Goal: Navigation & Orientation: Understand site structure

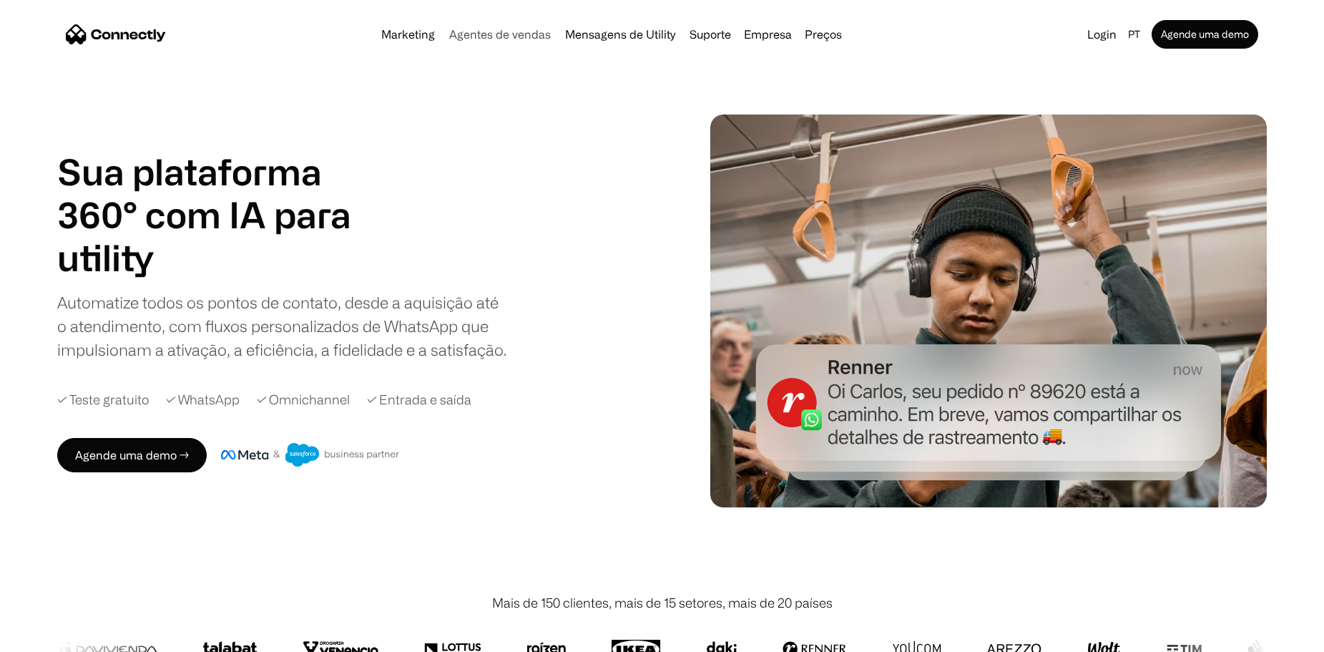
click at [476, 35] on link "Agentes de vendas" at bounding box center [499, 34] width 113 height 11
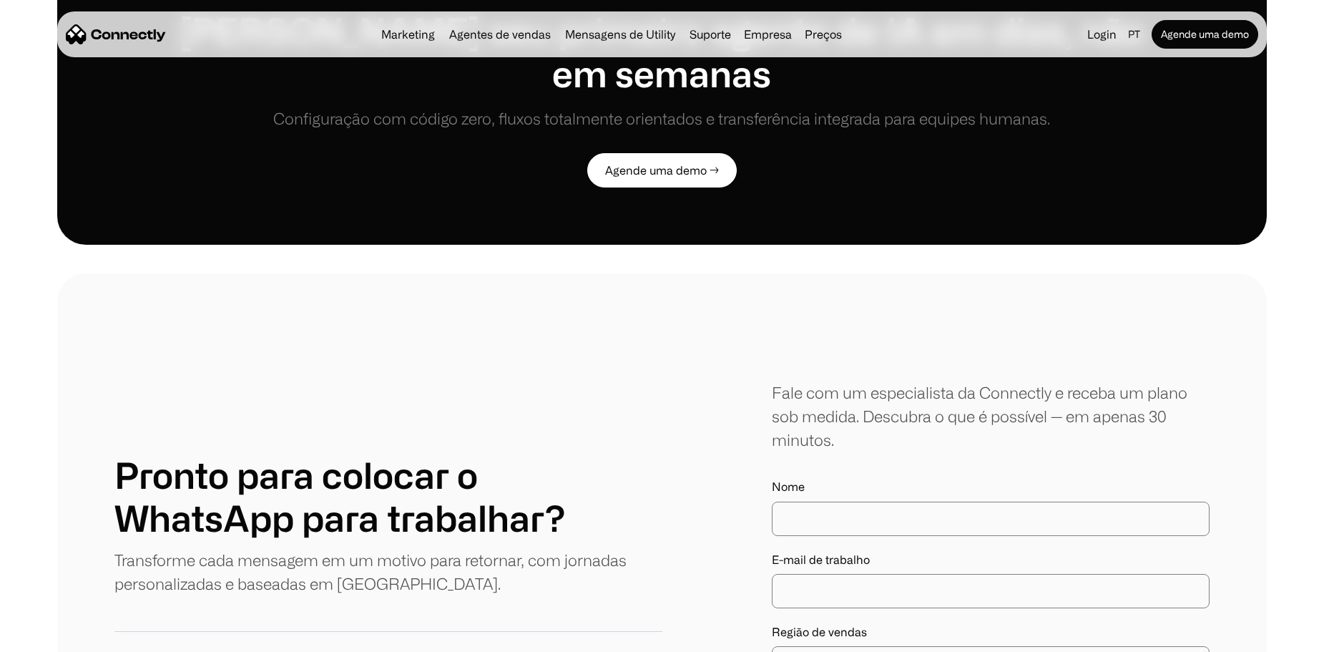
scroll to position [3219, 0]
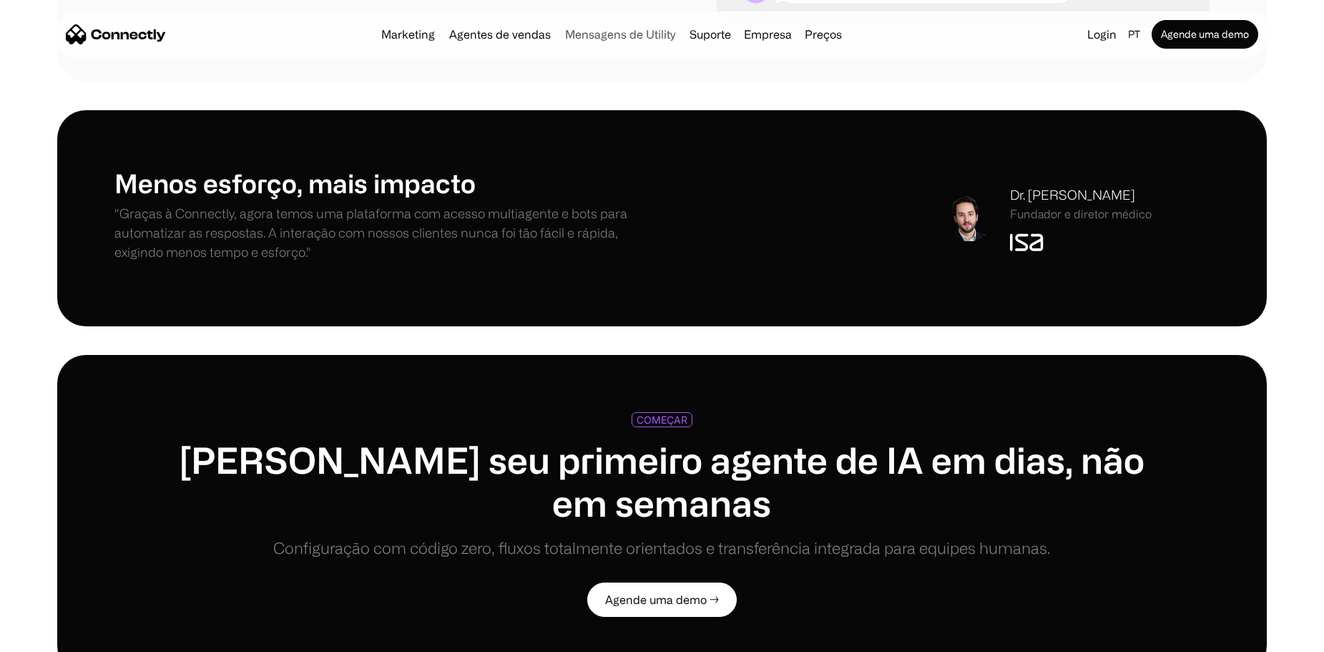
click at [599, 29] on link "Mensagens de Utility" at bounding box center [620, 34] width 122 height 11
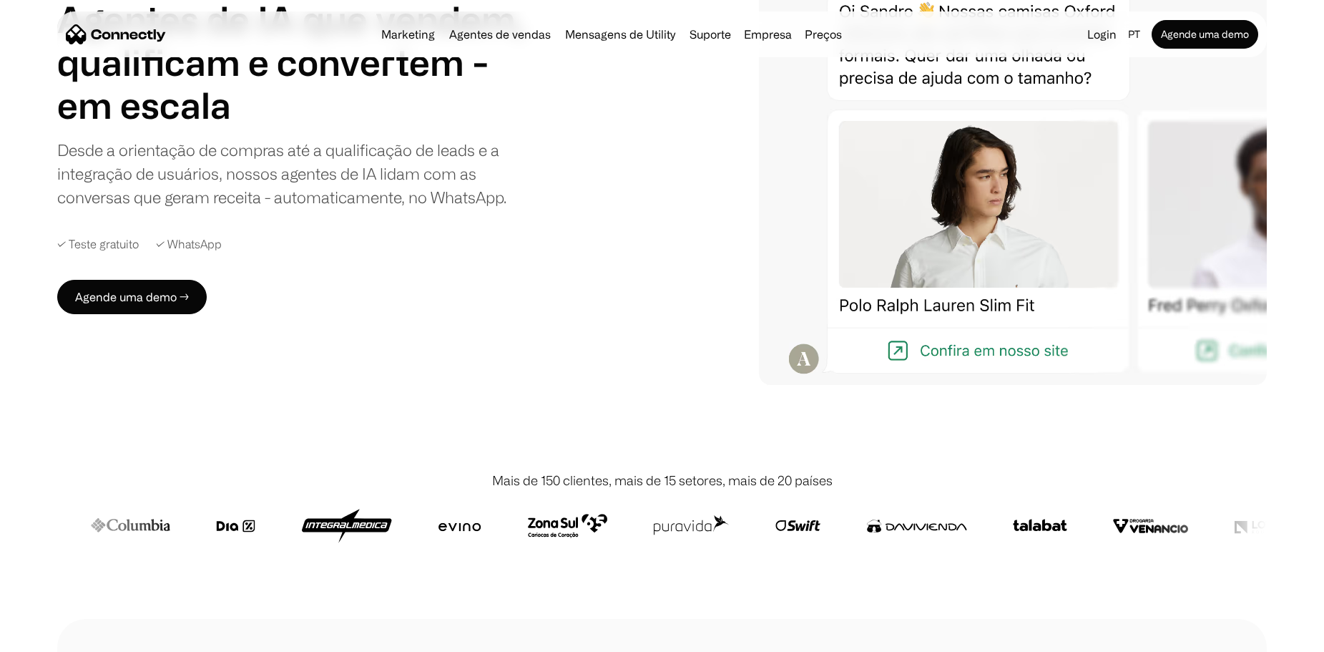
scroll to position [0, 0]
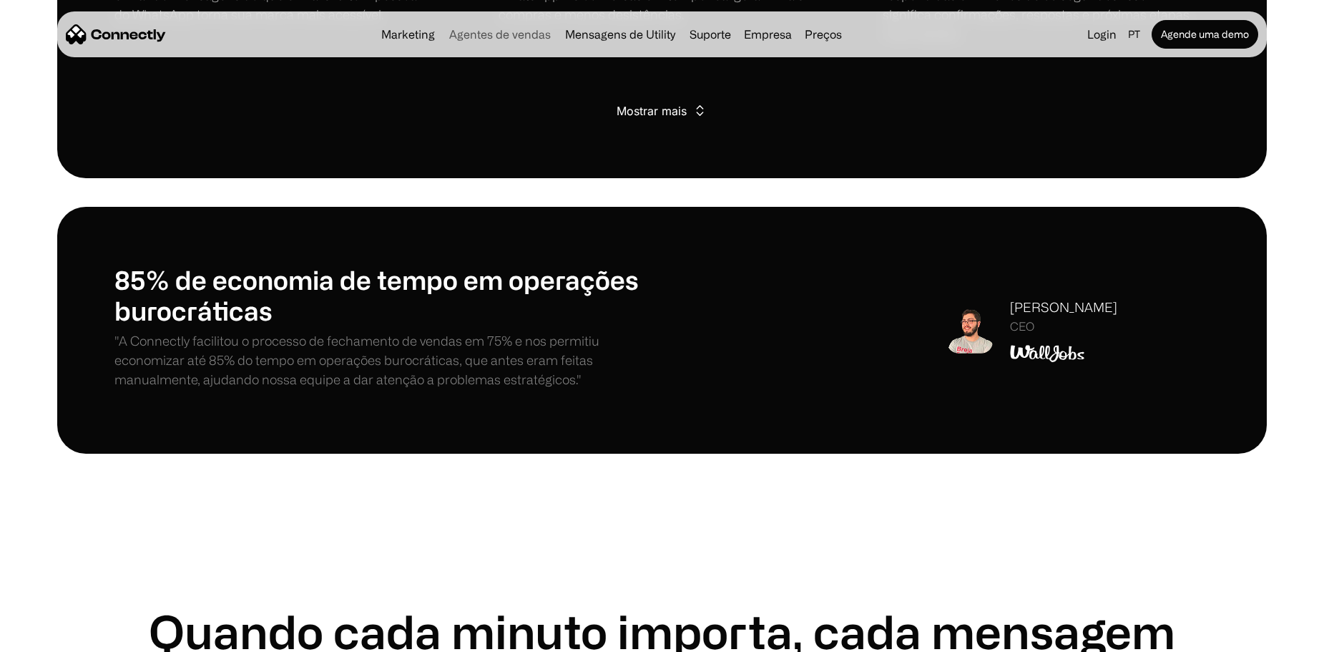
scroll to position [1001, 0]
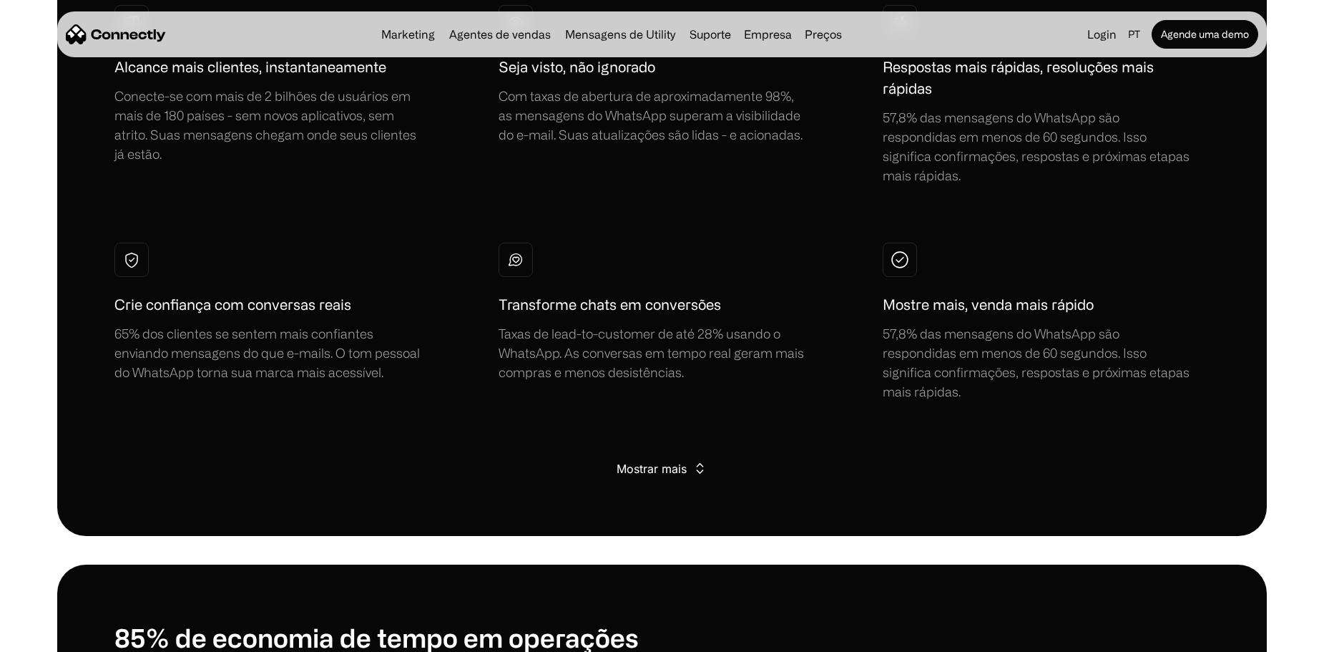
click at [706, 27] on div "Marketing Agentes de vendas Mensagens de Utility Suporte Empresa Sobre nós Carr…" at bounding box center [612, 34] width 472 height 20
click at [709, 33] on link "Suporte" at bounding box center [710, 34] width 53 height 11
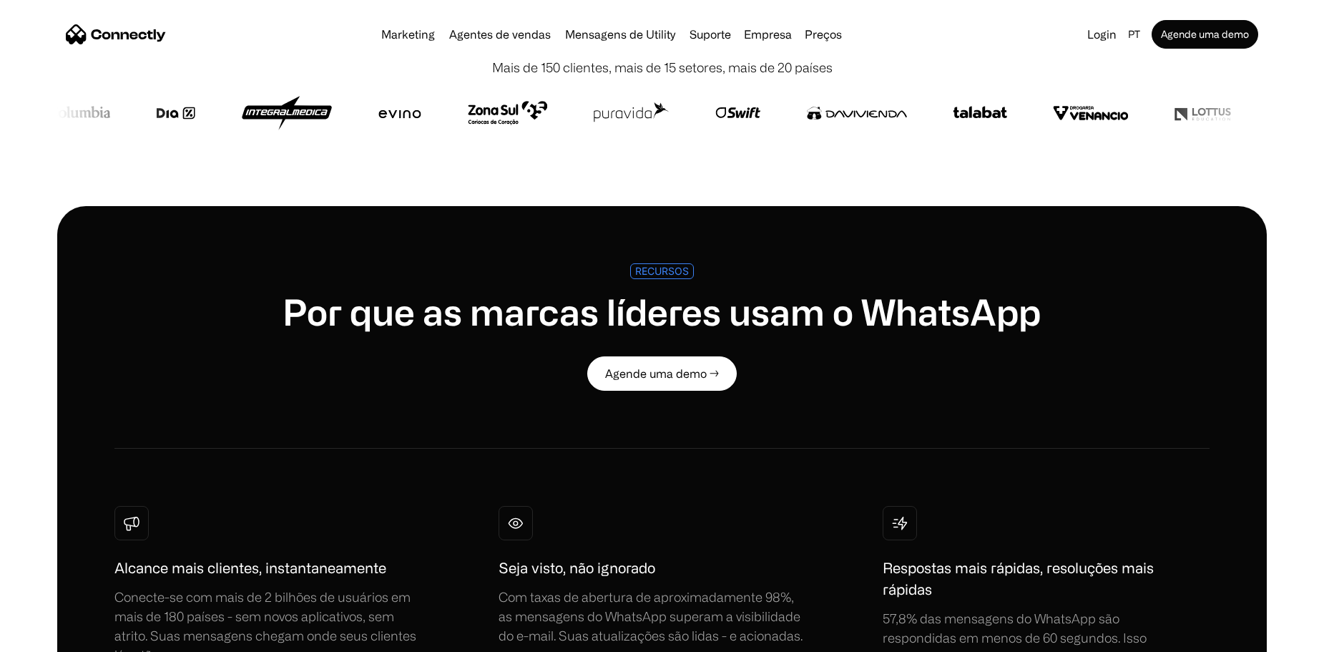
scroll to position [0, 0]
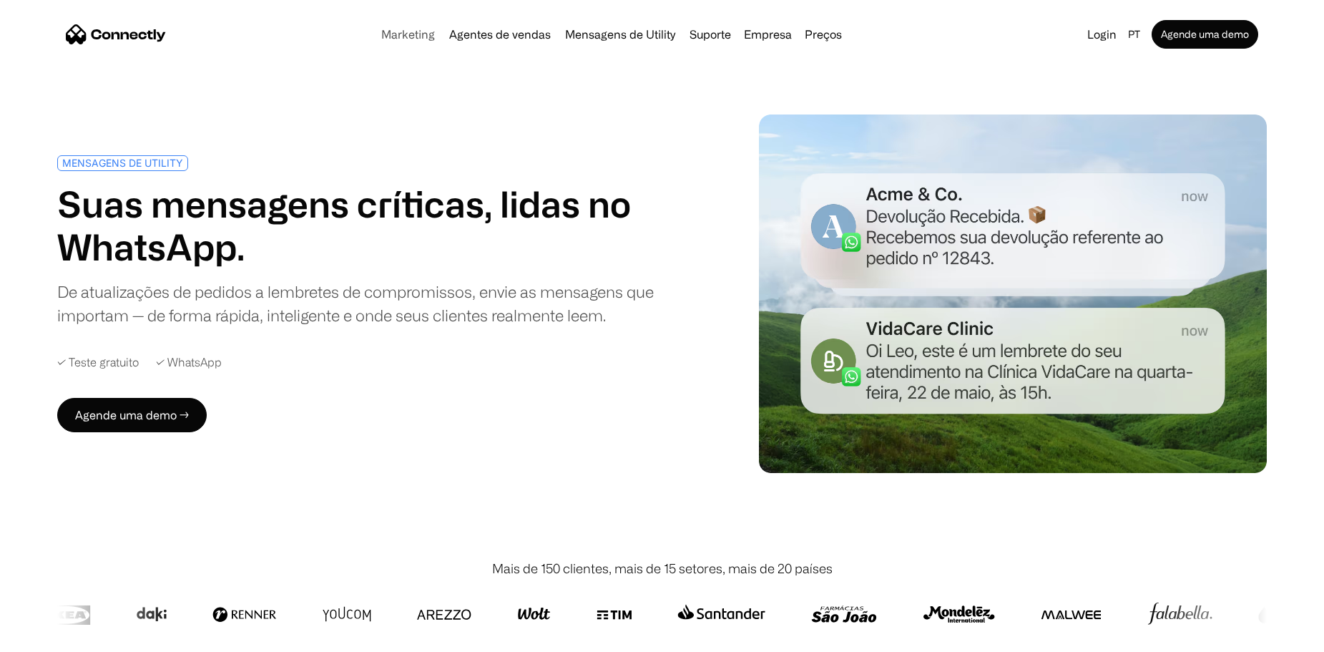
click at [413, 39] on link "Marketing" at bounding box center [408, 34] width 65 height 11
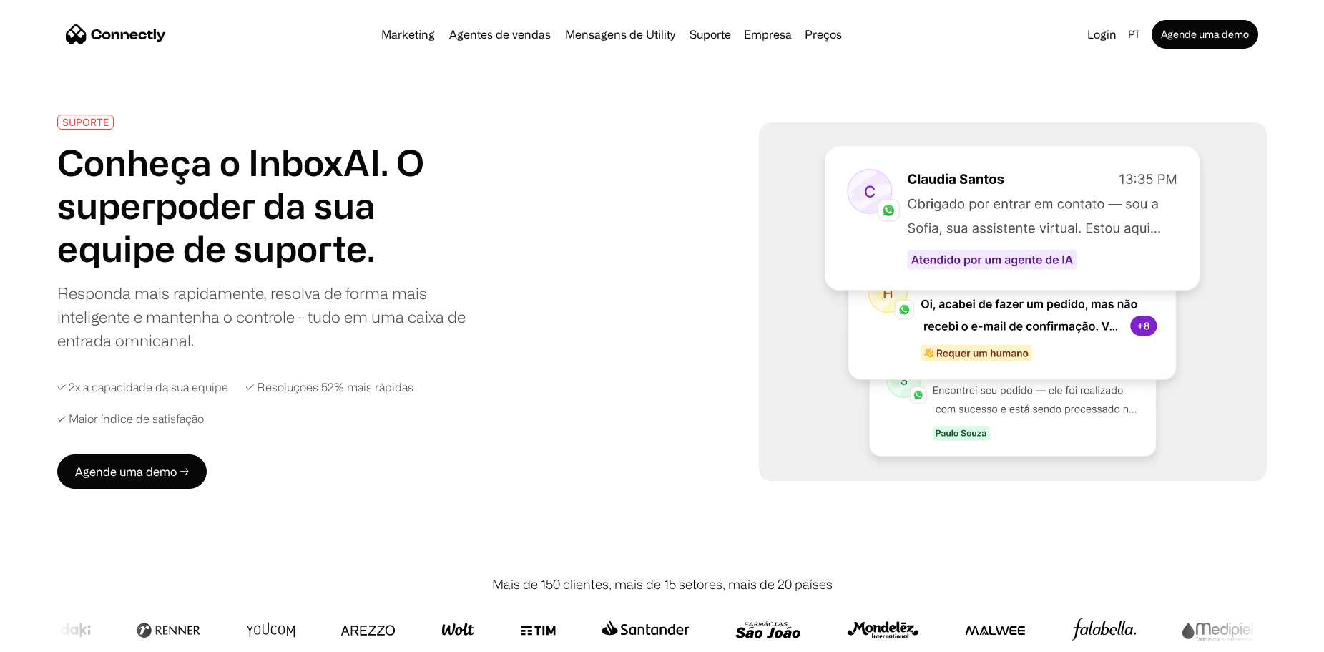
click at [702, 34] on link "Suporte" at bounding box center [710, 34] width 53 height 11
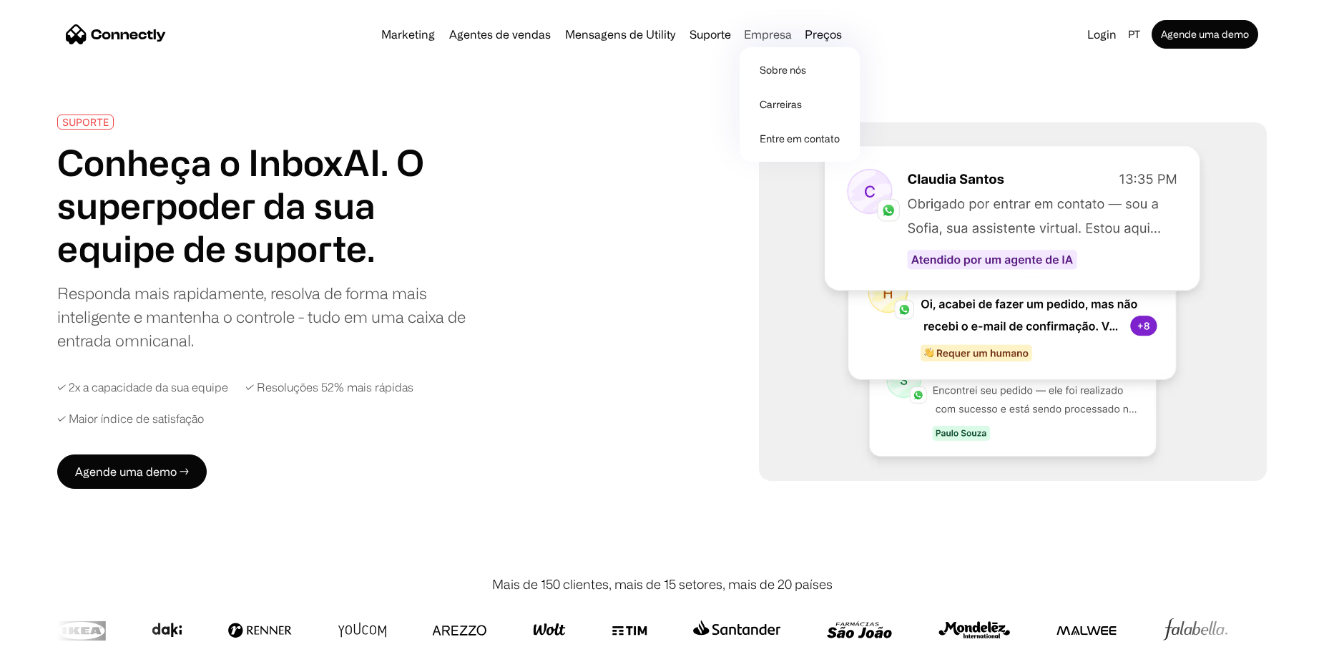
click at [764, 34] on div "Empresa" at bounding box center [768, 34] width 48 height 20
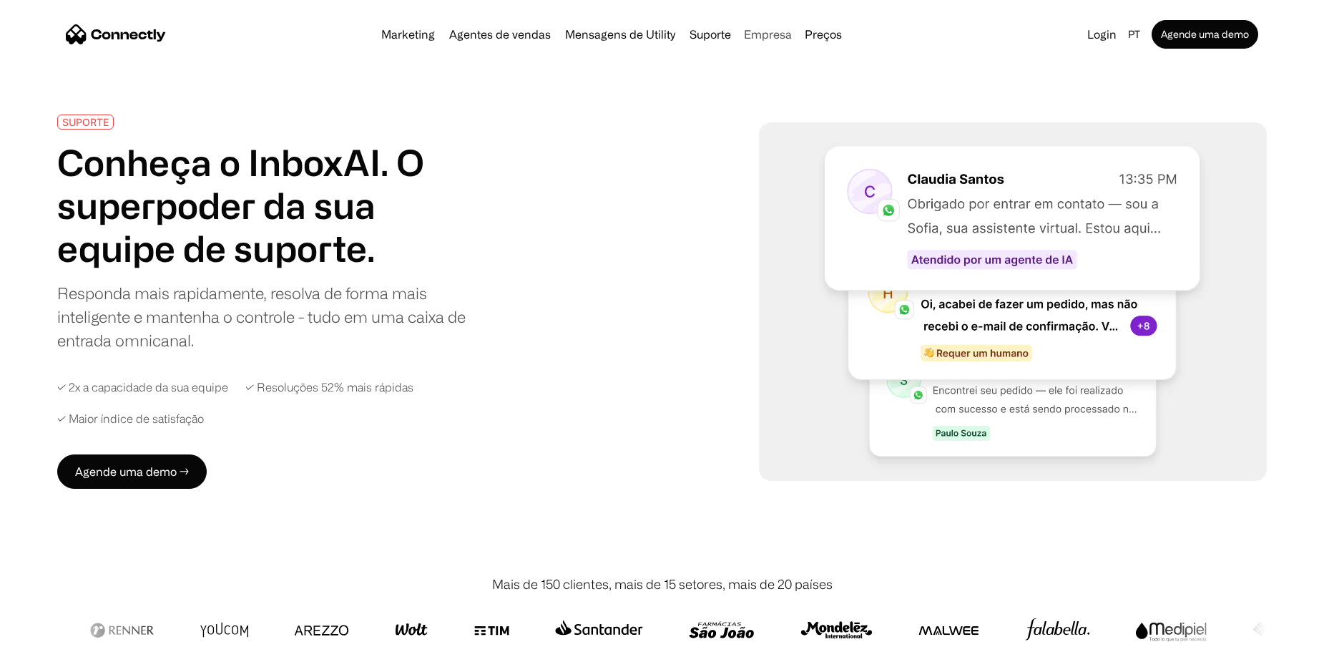
click at [781, 38] on div "Empresa" at bounding box center [768, 34] width 48 height 20
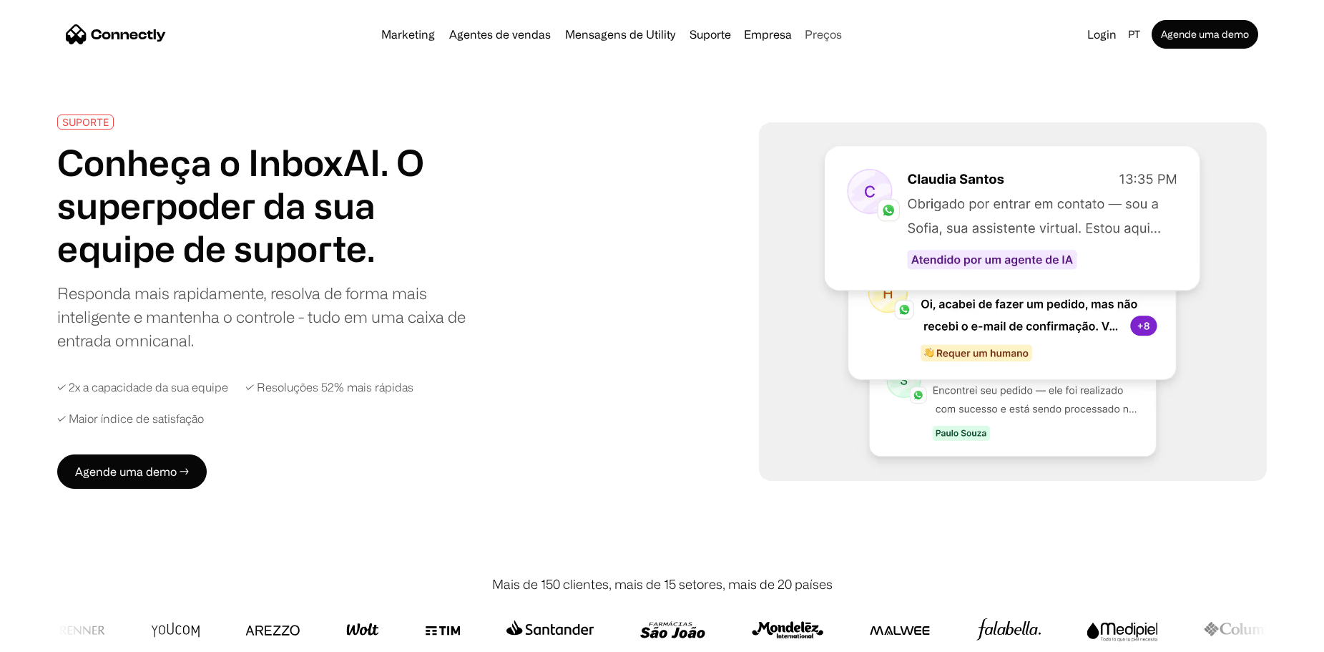
click at [829, 36] on link "Preços" at bounding box center [823, 34] width 49 height 11
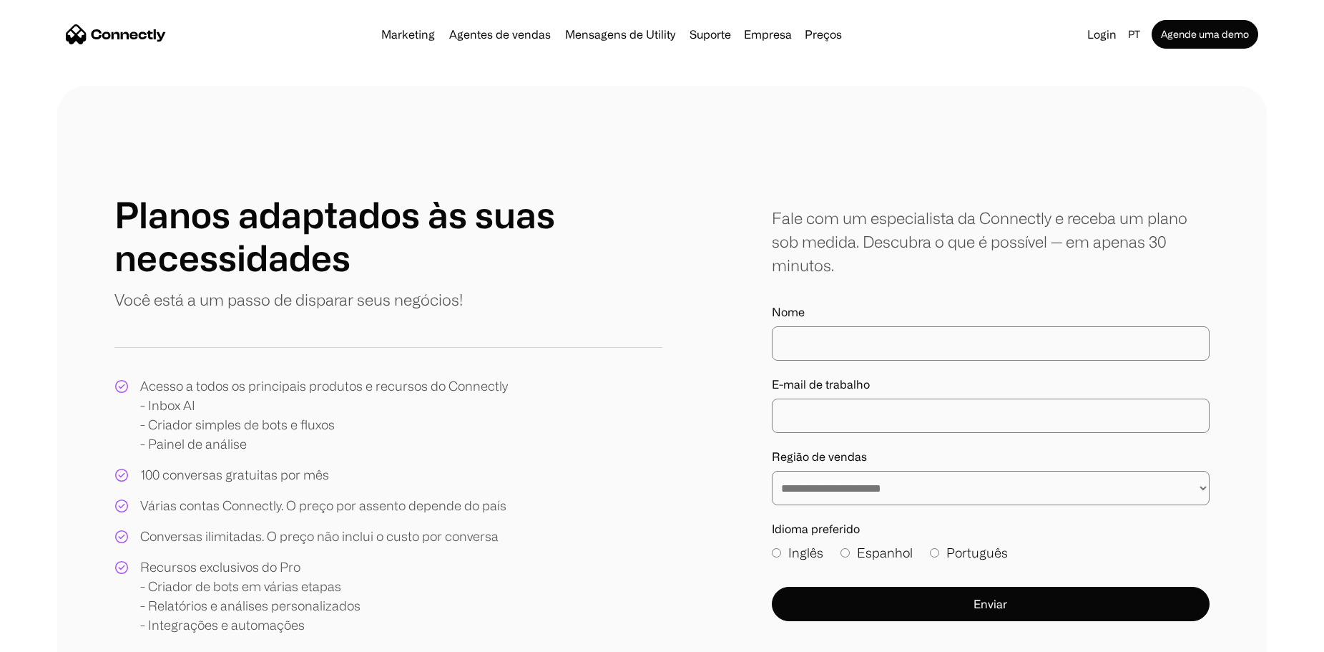
click at [393, 26] on div "Marketing Agentes de vendas Mensagens de Utility Suporte Empresa Sobre nós Carr…" at bounding box center [612, 34] width 472 height 20
click at [404, 32] on link "Marketing" at bounding box center [408, 34] width 65 height 11
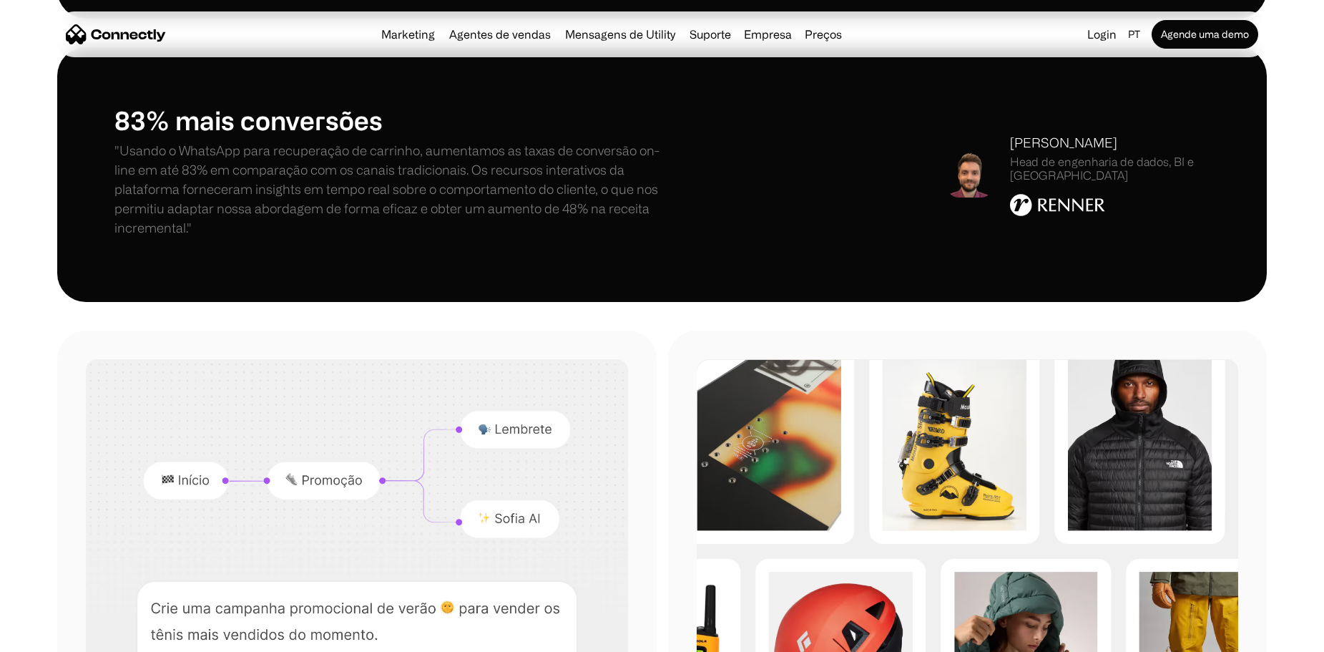
scroll to position [787, 0]
